Goal: Check status: Check status

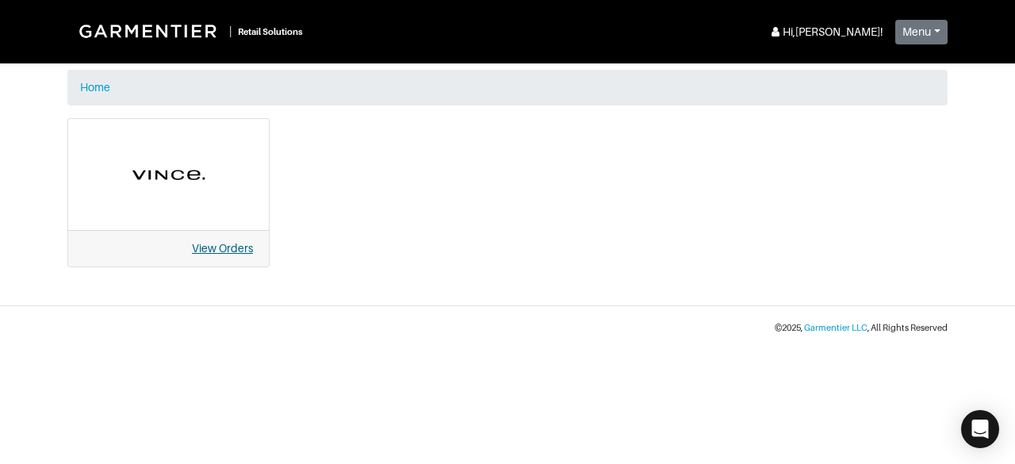
click at [232, 250] on link "View Orders" at bounding box center [222, 248] width 61 height 13
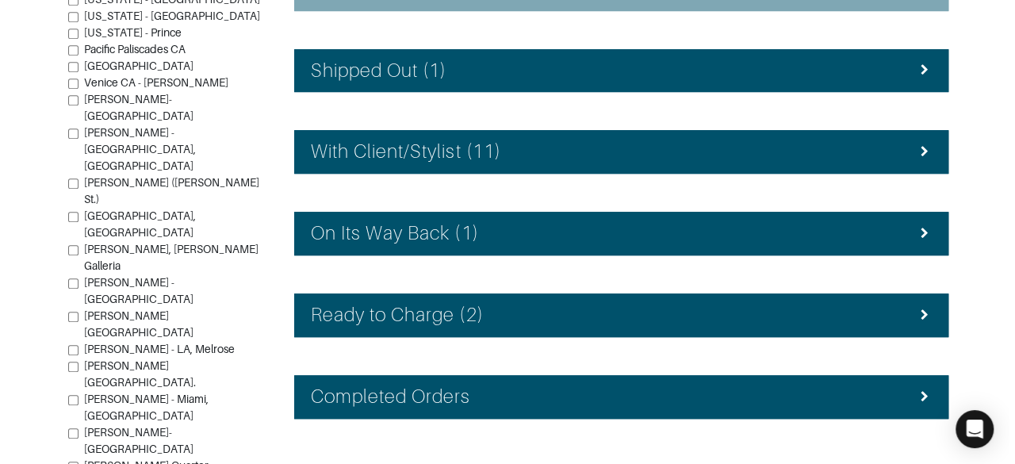
scroll to position [435, 0]
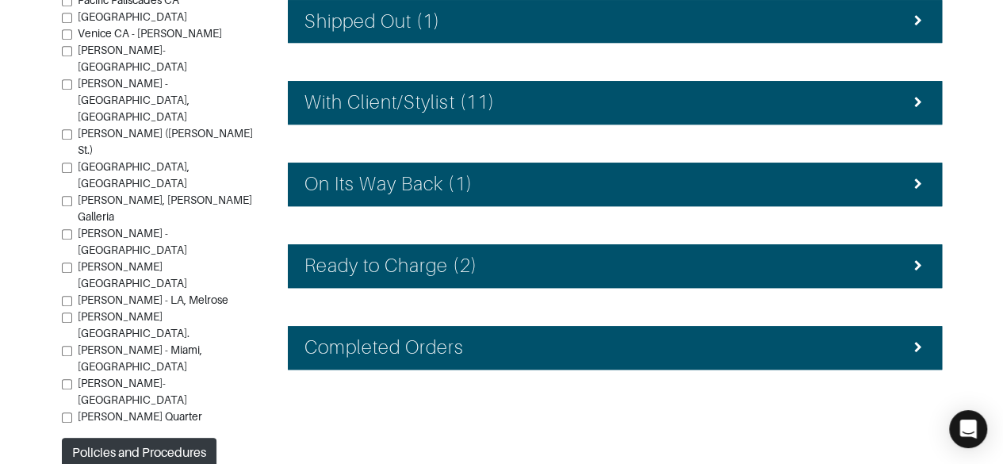
click at [812, 268] on div "Ready to Charge (2)" at bounding box center [615, 266] width 621 height 23
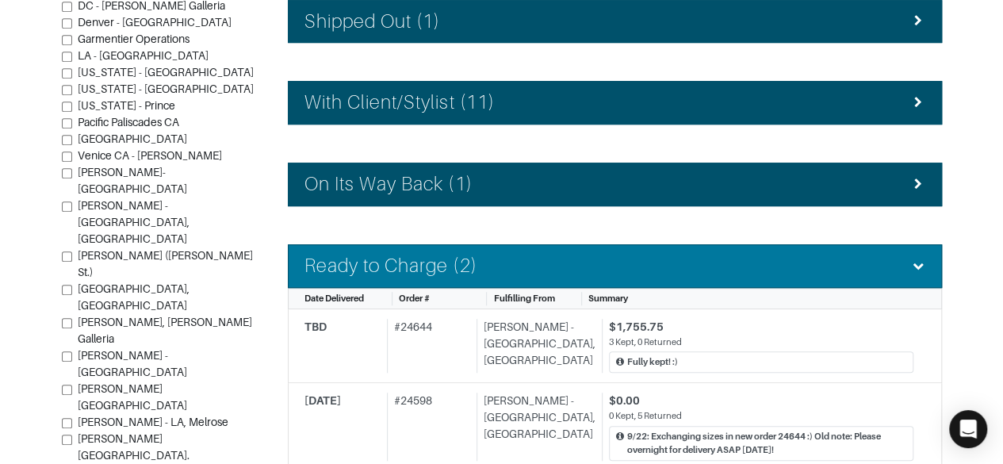
click at [815, 325] on div "$1,755.75" at bounding box center [761, 327] width 305 height 17
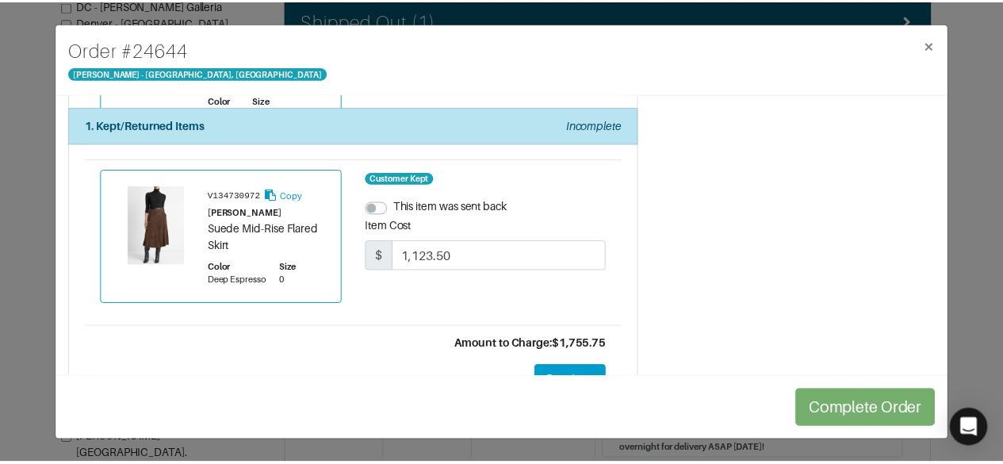
scroll to position [403, 0]
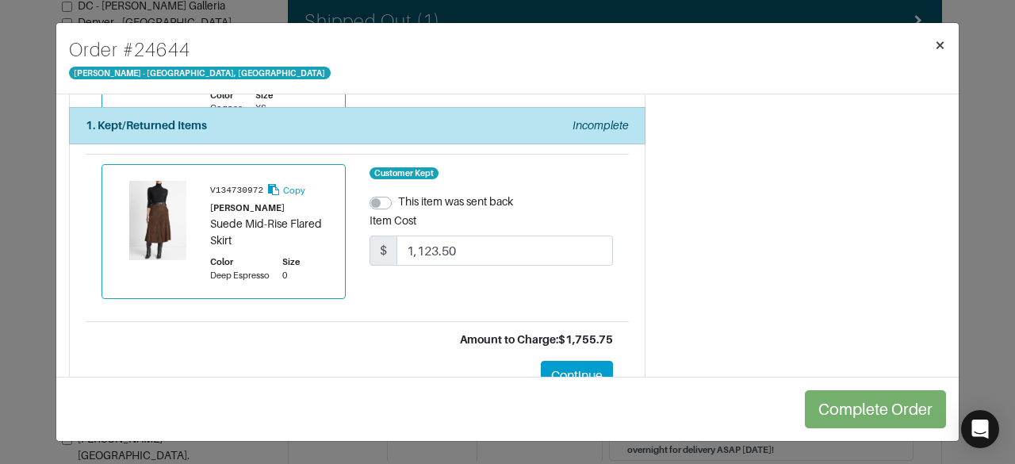
click at [939, 51] on span "×" at bounding box center [940, 44] width 12 height 21
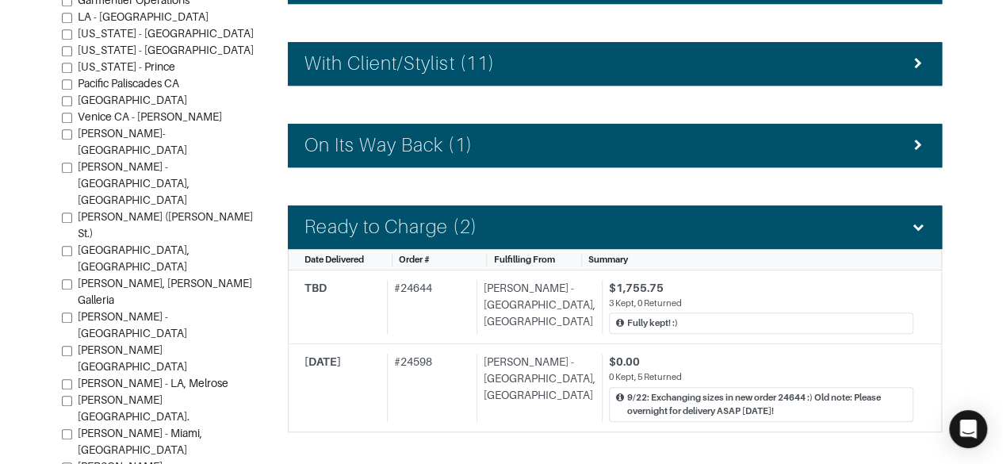
scroll to position [463, 0]
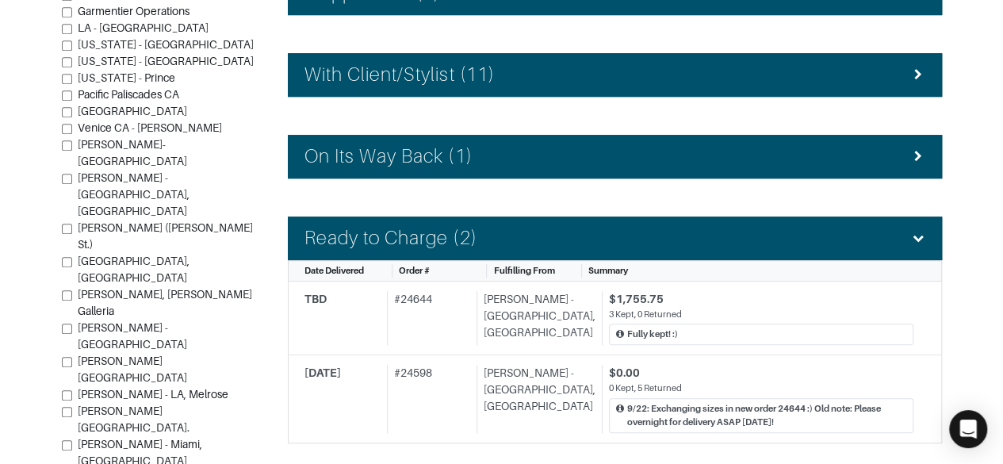
click at [808, 145] on div "On Its Way Back (1)" at bounding box center [615, 156] width 621 height 23
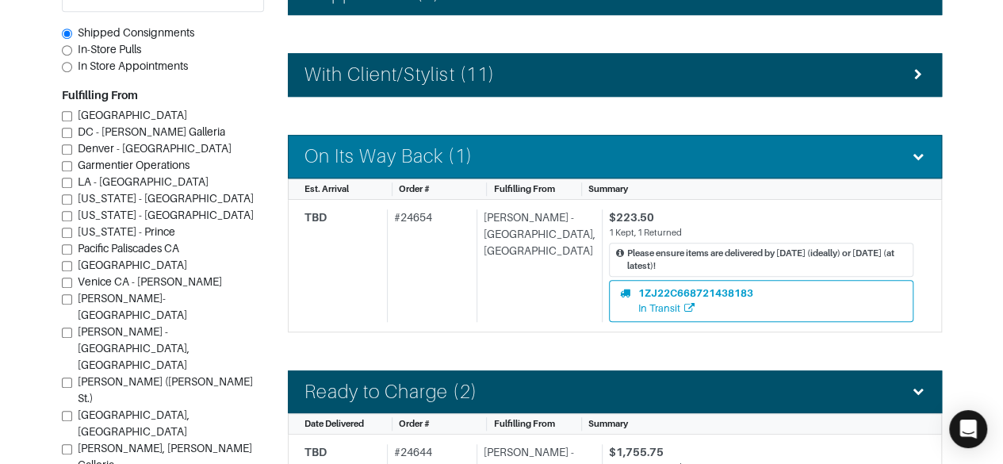
click at [744, 290] on div "1ZJ22C668721438183 In Transit" at bounding box center [762, 301] width 284 height 30
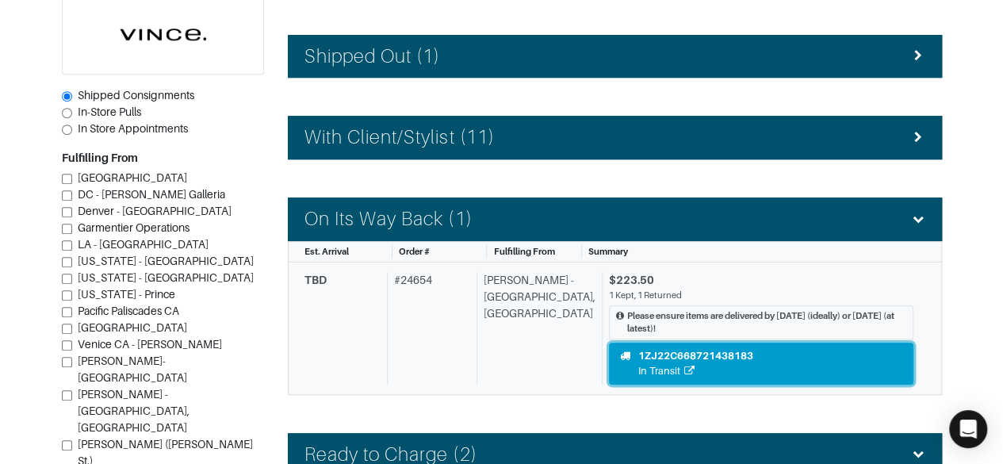
scroll to position [370, 0]
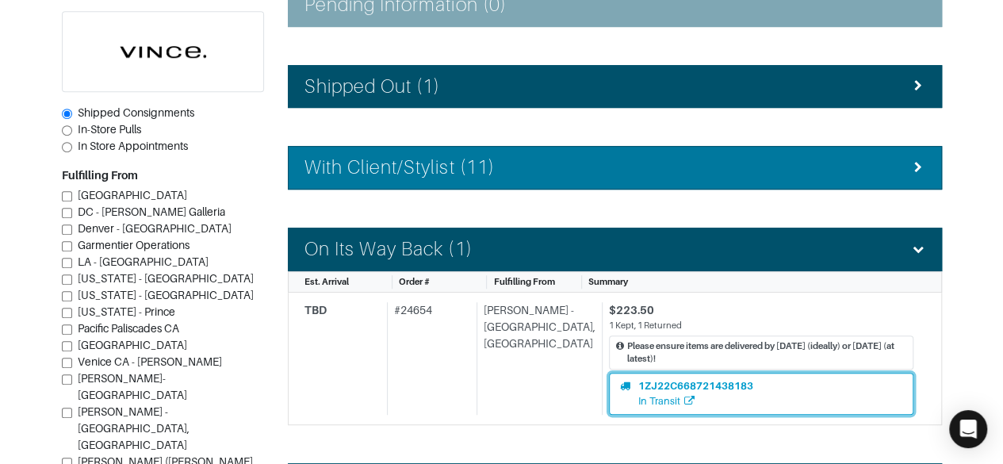
click at [823, 156] on div "With Client/Stylist (11)" at bounding box center [615, 167] width 621 height 23
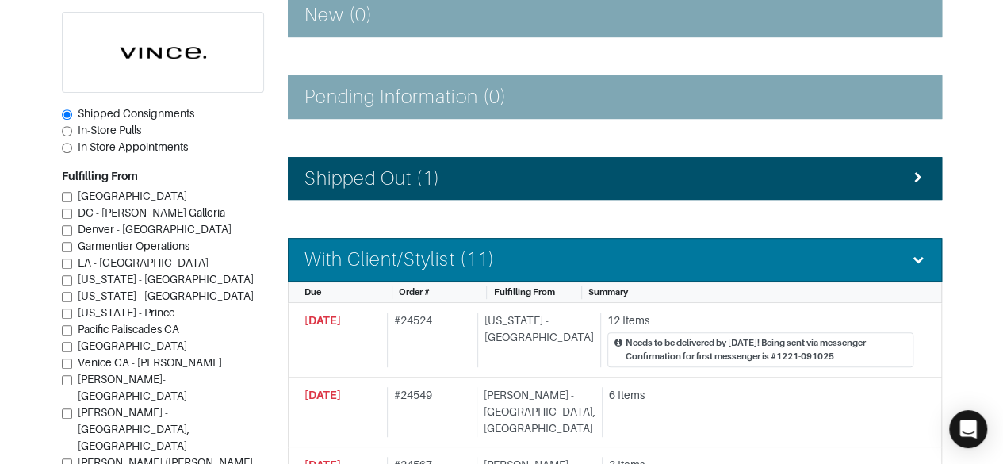
scroll to position [276, 0]
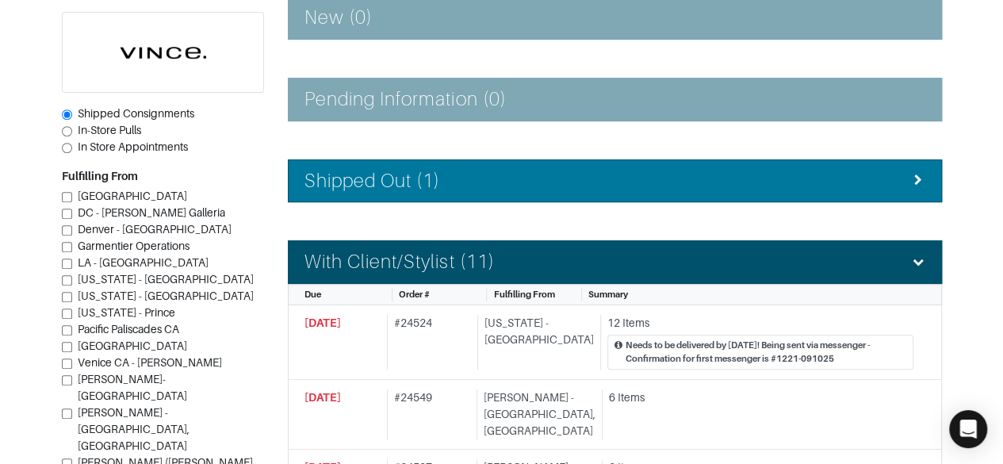
click at [801, 173] on div "Shipped Out (1)" at bounding box center [615, 181] width 621 height 23
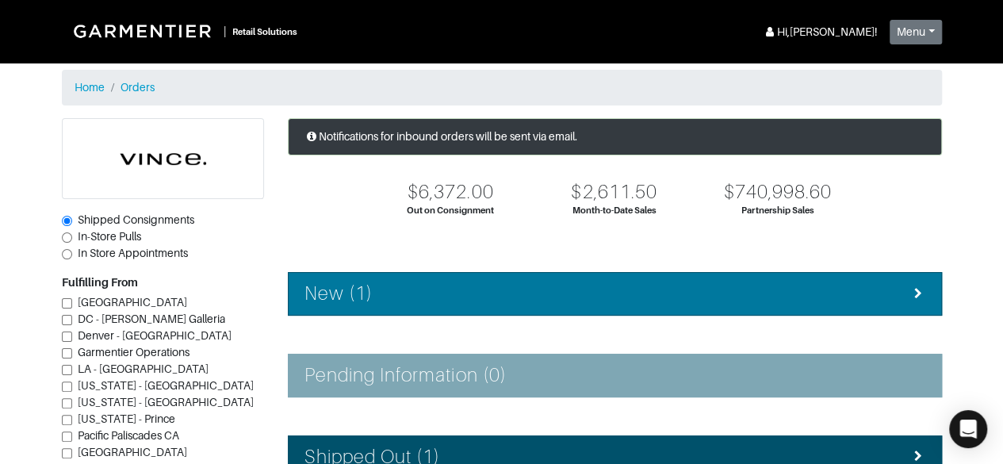
click at [808, 294] on div "New (1)" at bounding box center [615, 293] width 621 height 23
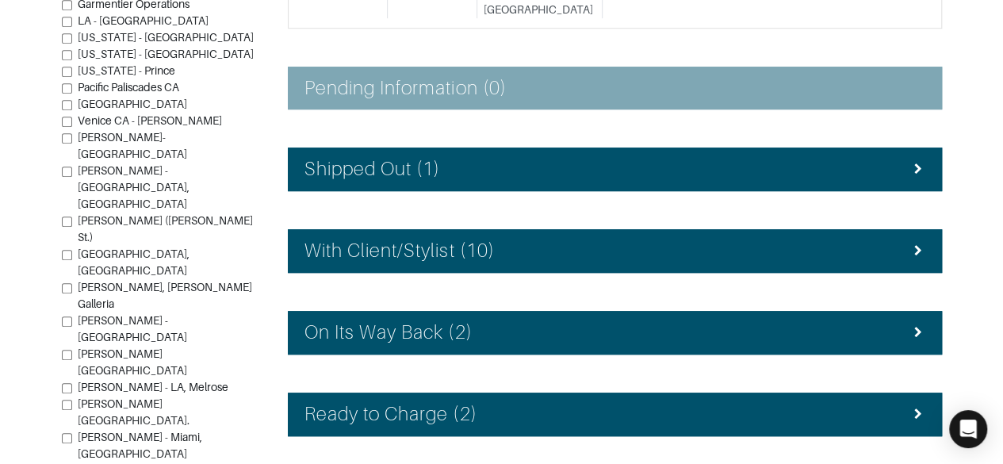
scroll to position [379, 0]
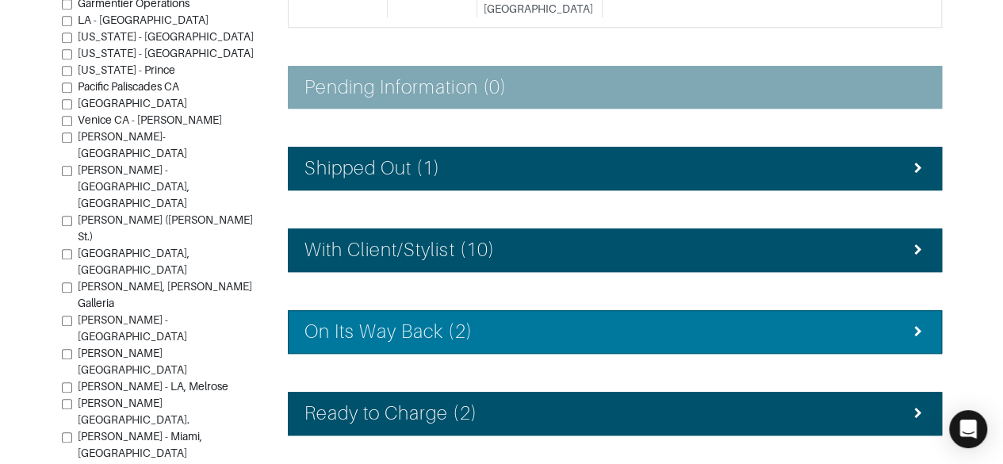
click at [801, 320] on div "On Its Way Back (2)" at bounding box center [615, 331] width 621 height 23
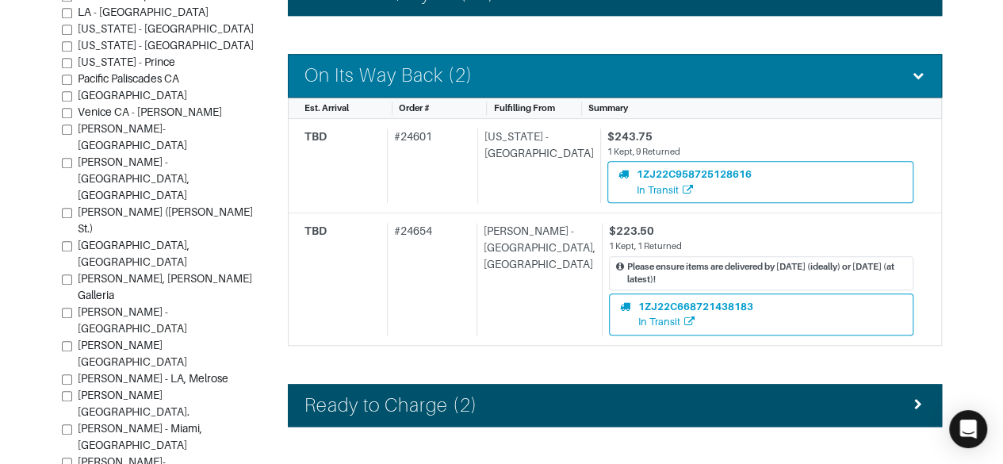
scroll to position [638, 0]
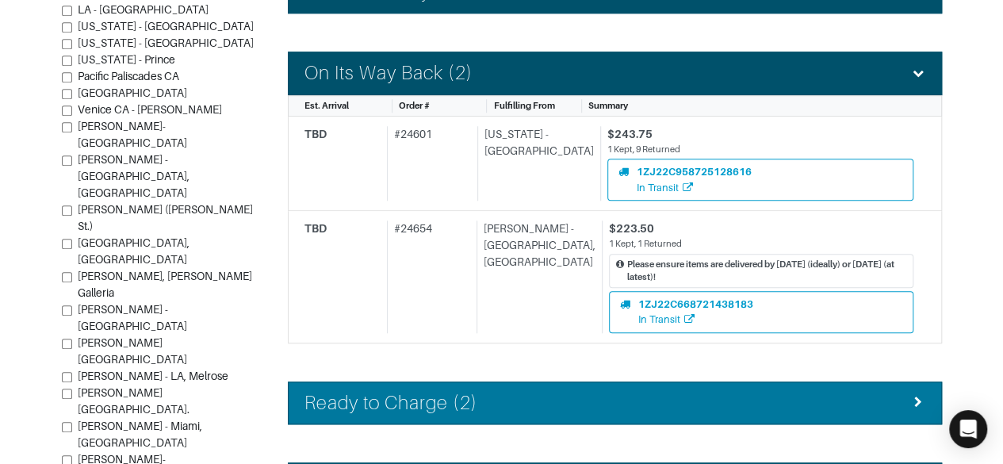
click at [814, 392] on div "Ready to Charge (2)" at bounding box center [615, 403] width 621 height 23
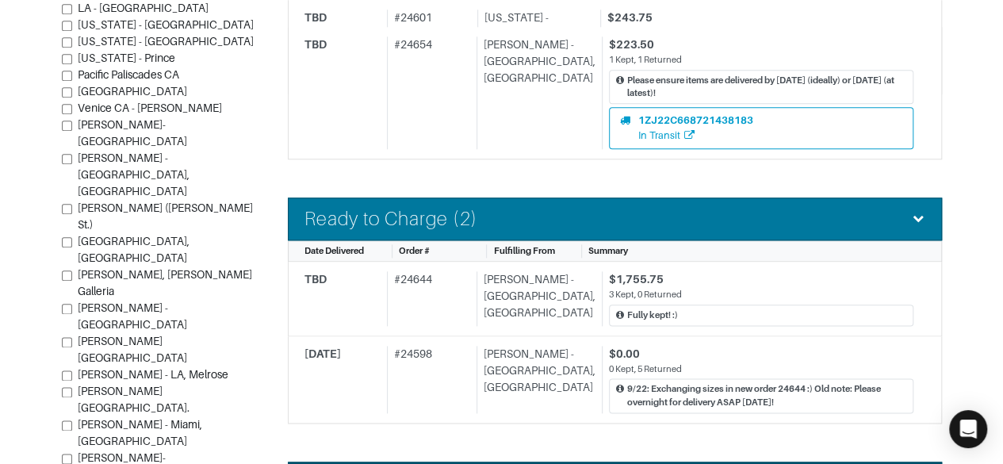
scroll to position [827, 0]
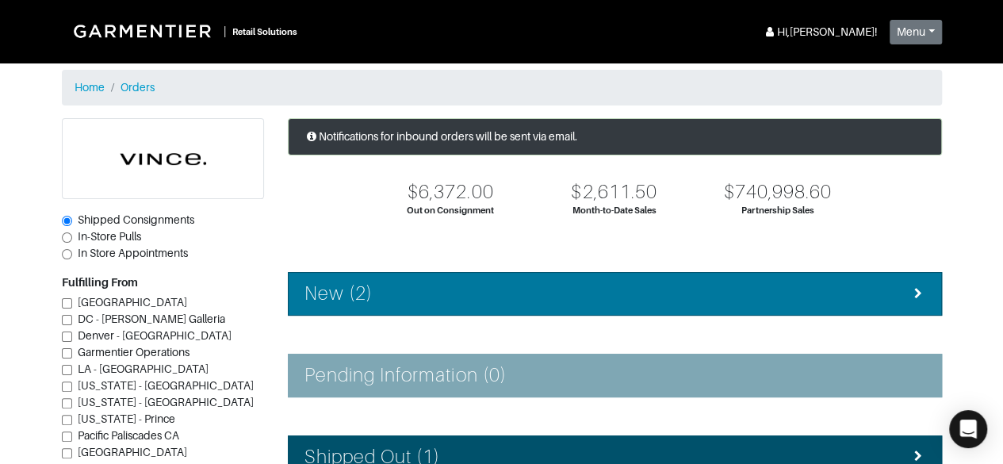
click at [838, 283] on div "New (2)" at bounding box center [615, 293] width 621 height 23
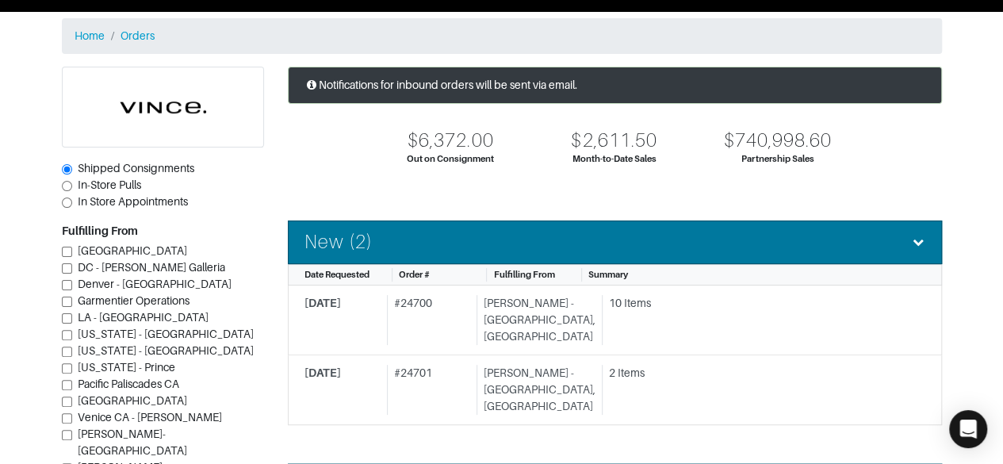
scroll to position [98, 0]
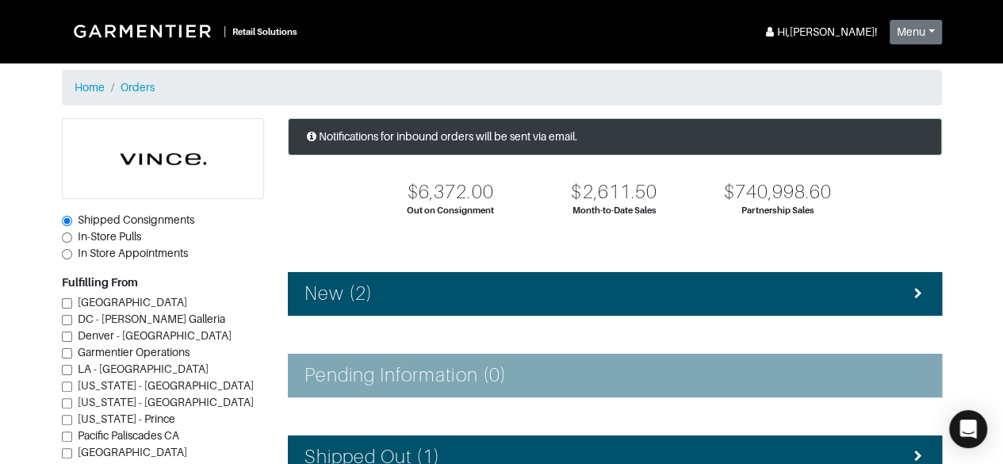
click at [806, 296] on div "New (2)" at bounding box center [615, 293] width 621 height 23
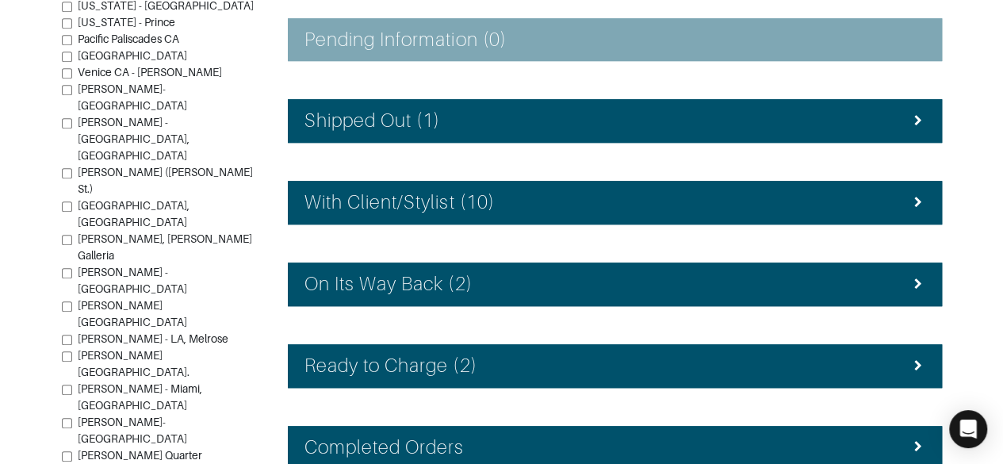
scroll to position [497, 0]
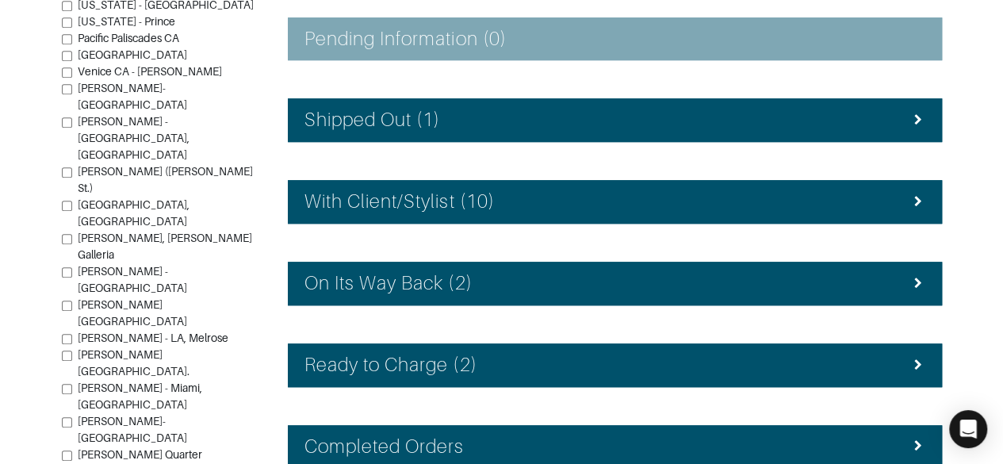
click at [834, 354] on div "Ready to Charge (2)" at bounding box center [615, 365] width 621 height 23
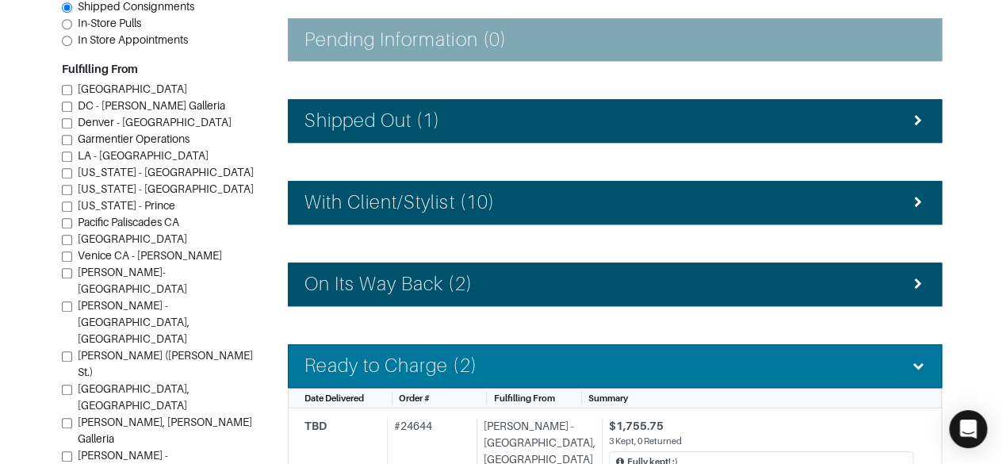
scroll to position [492, 0]
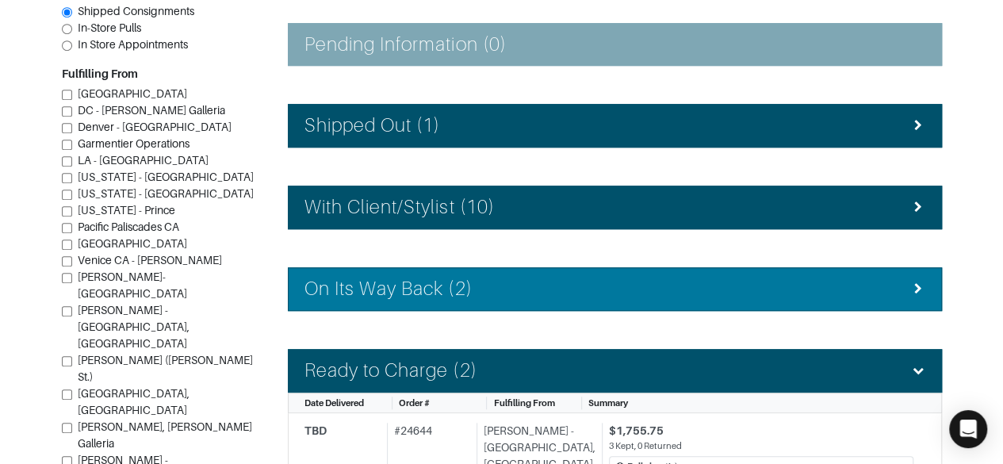
click at [830, 278] on div "On Its Way Back (2)" at bounding box center [615, 289] width 621 height 23
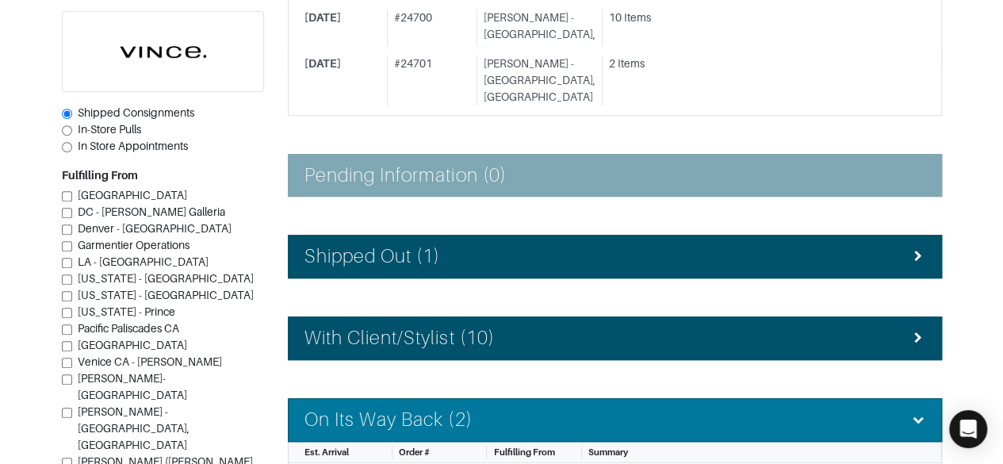
scroll to position [335, 0]
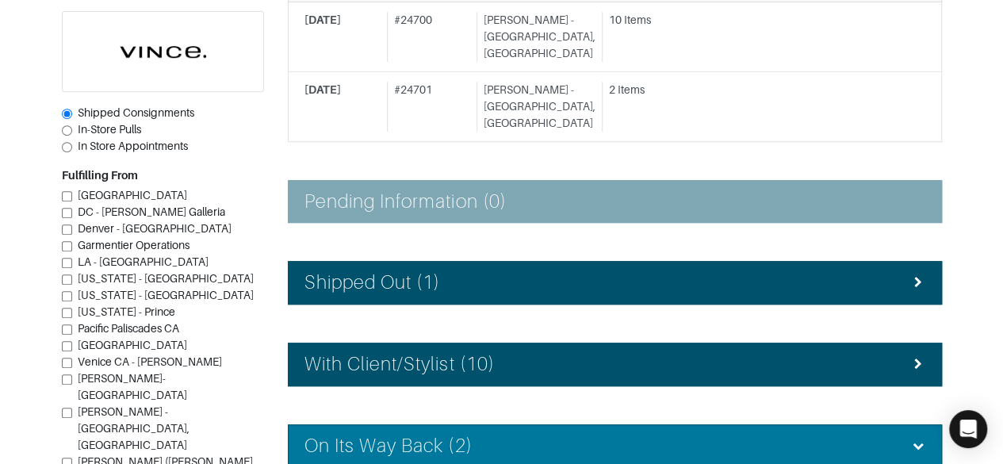
click at [806, 353] on div "With Client/Stylist (10)" at bounding box center [615, 364] width 621 height 23
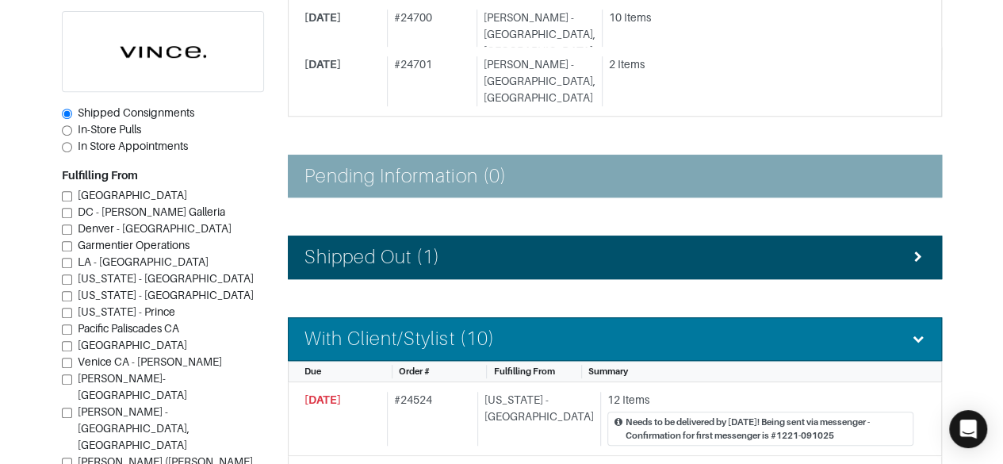
scroll to position [341, 0]
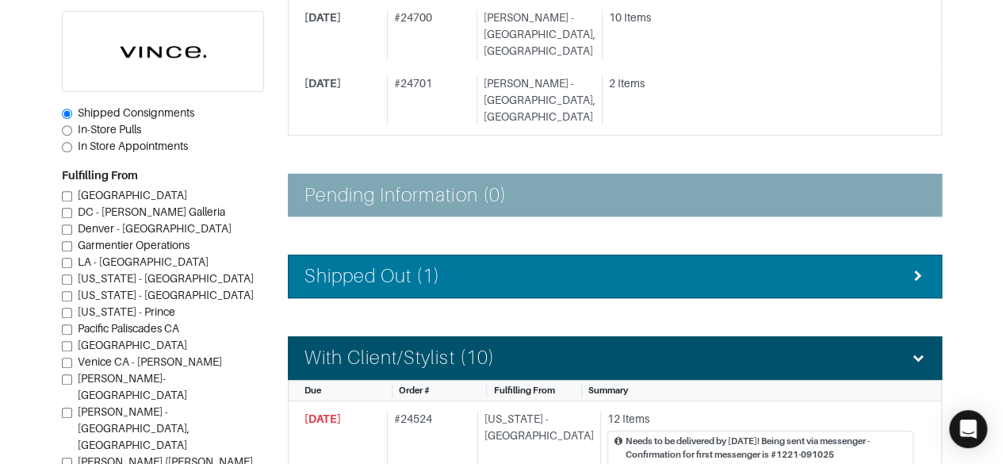
click at [831, 265] on div "Shipped Out (1)" at bounding box center [615, 276] width 621 height 23
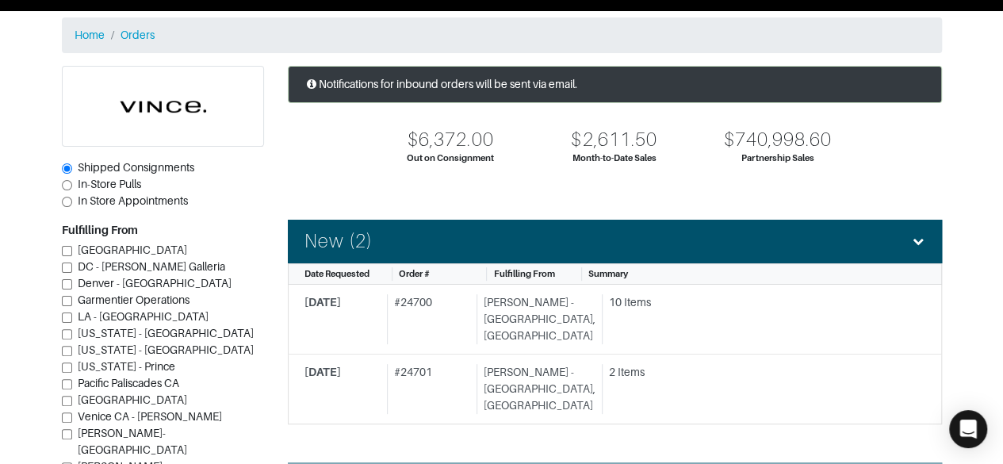
scroll to position [0, 0]
